Goal: Book appointment/travel/reservation

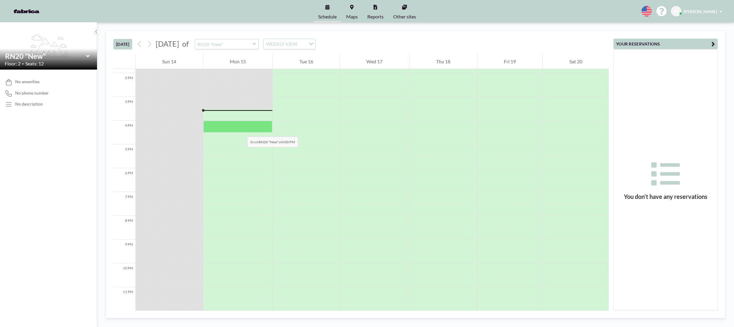
scroll to position [332, 0]
click at [89, 57] on icon at bounding box center [88, 56] width 4 height 6
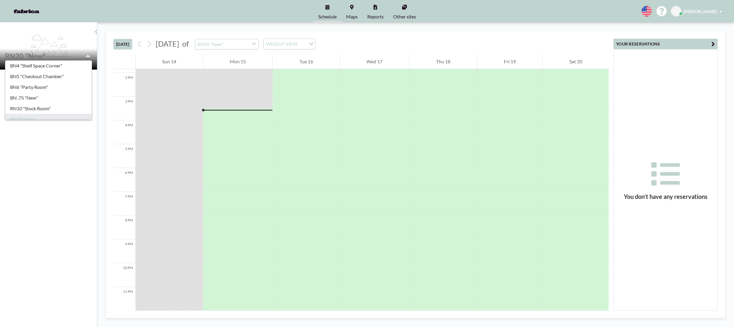
scroll to position [62, 0]
type input "Training Room - BN1st"
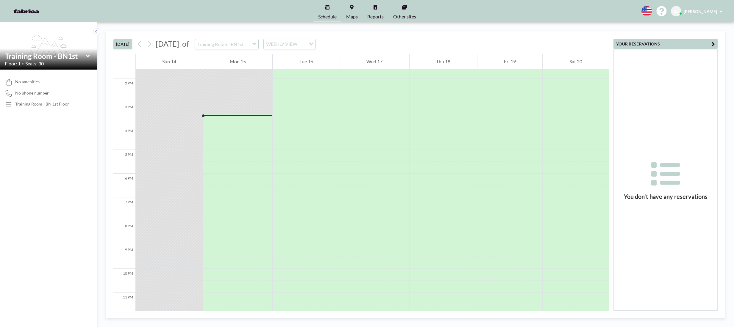
scroll to position [332, 0]
click at [154, 46] on button at bounding box center [150, 44] width 10 height 10
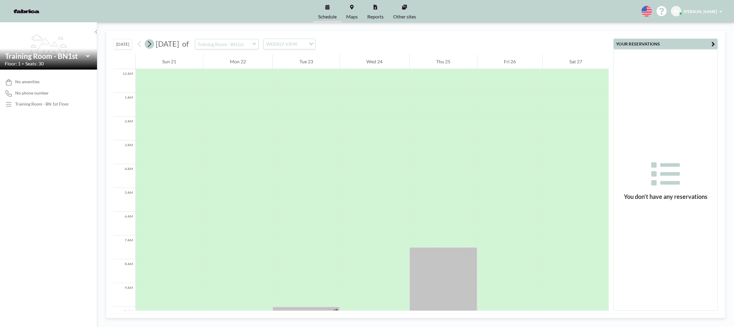
scroll to position [162, 0]
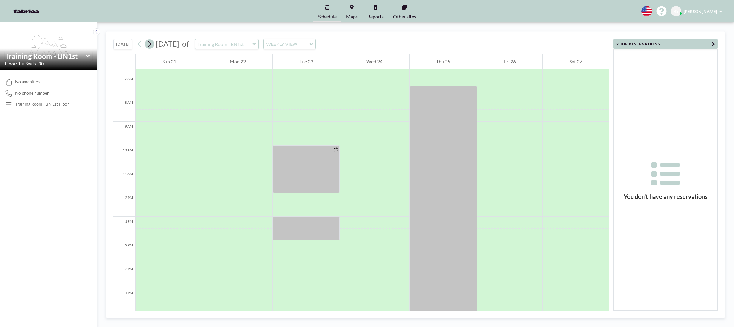
click at [154, 46] on button at bounding box center [150, 44] width 10 height 10
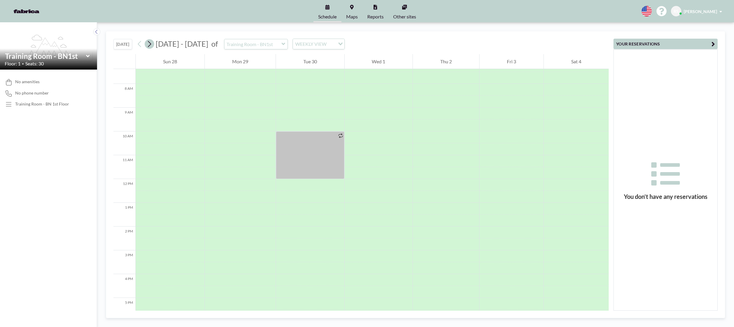
scroll to position [179, 0]
click at [154, 46] on button at bounding box center [150, 44] width 10 height 10
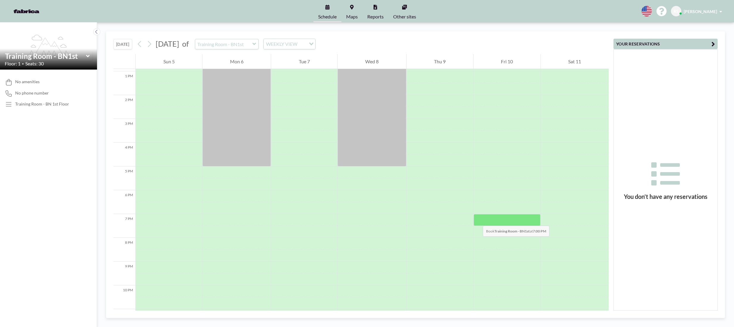
scroll to position [243, 0]
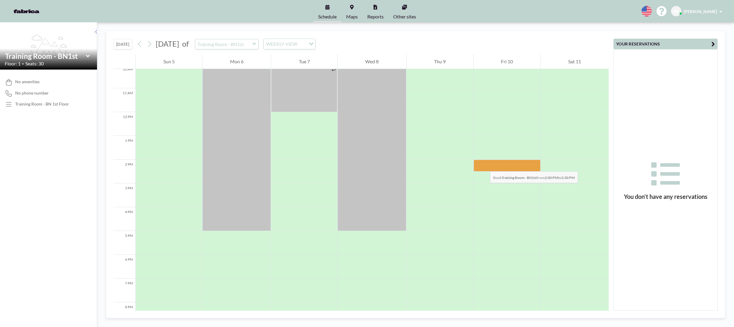
click at [484, 166] on div at bounding box center [507, 166] width 67 height 12
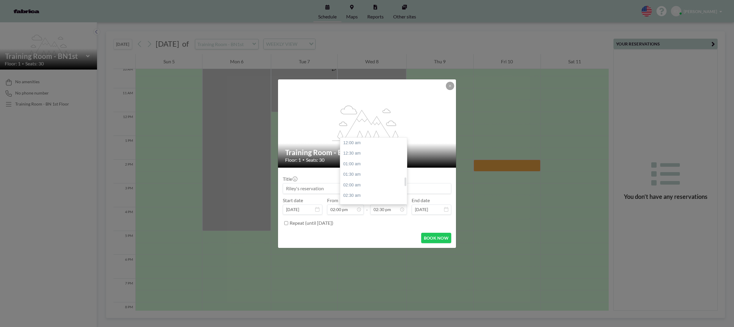
scroll to position [307, 0]
click at [354, 175] on div "04:00 pm" at bounding box center [375, 175] width 70 height 11
type input "04:00 pm"
click at [431, 240] on button "BOOK NOW" at bounding box center [436, 238] width 30 height 10
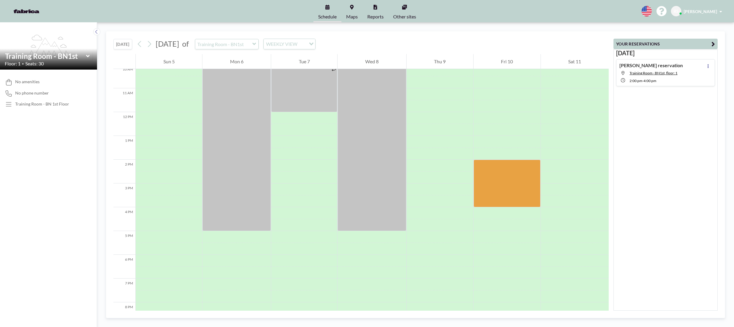
click at [703, 13] on span "[PERSON_NAME]" at bounding box center [700, 11] width 33 height 5
click at [668, 150] on div "[DATE] [PERSON_NAME] reservation Training Room - BN1st, floor: 1 2:00 PM - 4:00…" at bounding box center [666, 180] width 104 height 262
click at [572, 29] on div "[DATE] [DATE] of Training Room - BN1st WEEKLY VIEW Loading... 12 AM 1 AM 2 AM 3…" at bounding box center [415, 174] width 637 height 305
click at [350, 11] on link "Maps" at bounding box center [351, 11] width 21 height 22
